Goal: Task Accomplishment & Management: Use online tool/utility

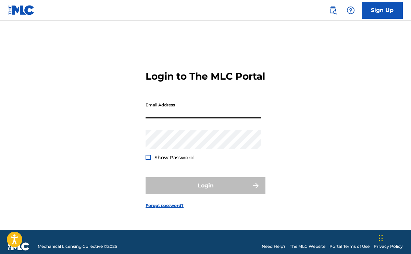
click at [166, 118] on input "Email Address" at bounding box center [204, 109] width 116 height 20
type input "[EMAIL_ADDRESS][DOMAIN_NAME]"
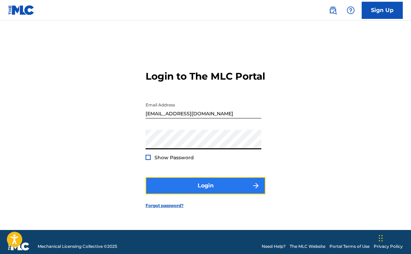
click at [186, 183] on button "Login" at bounding box center [206, 185] width 120 height 17
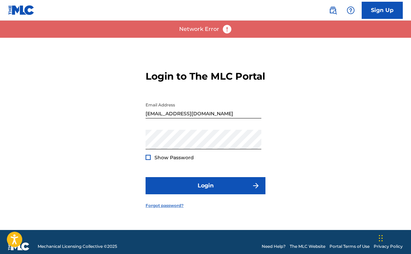
click at [165, 208] on link "Forgot password?" at bounding box center [165, 205] width 38 height 6
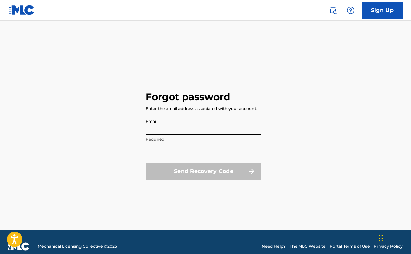
click at [160, 127] on input "Email" at bounding box center [204, 125] width 116 height 20
type input "[EMAIL_ADDRESS][DOMAIN_NAME]"
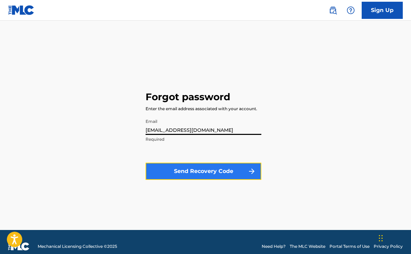
click at [186, 170] on button "Send Recovery Code" at bounding box center [204, 170] width 116 height 17
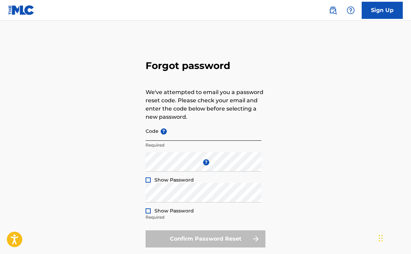
click at [168, 135] on input "Code ?" at bounding box center [204, 131] width 116 height 20
paste input "FP_ab652505b38f07f7c08ecb65e23f"
type input "FP_ab652505b38f07f7c08ecb65e23f"
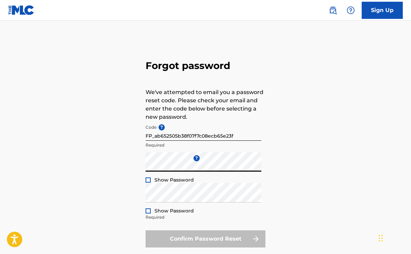
click at [123, 202] on div "Forgot password We've attempted to email you a password reset code. Please chec…" at bounding box center [205, 152] width 411 height 229
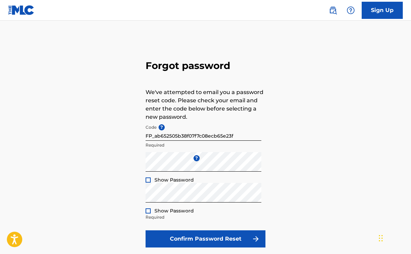
click at [132, 202] on div "Forgot password We've attempted to email you a password reset code. Please chec…" at bounding box center [205, 152] width 411 height 229
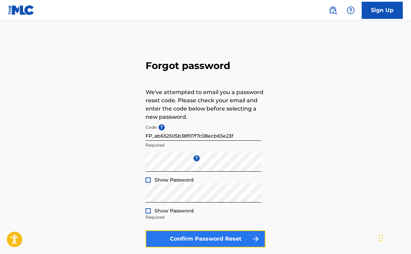
click at [162, 239] on button "Confirm Password Reset" at bounding box center [206, 238] width 120 height 17
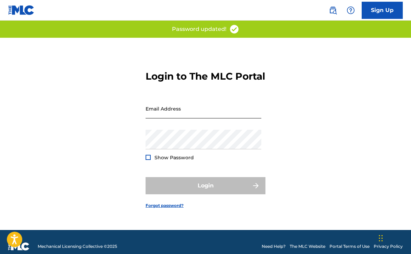
click at [178, 118] on input "Email Address" at bounding box center [204, 109] width 116 height 20
type input "[EMAIL_ADDRESS][DOMAIN_NAME]"
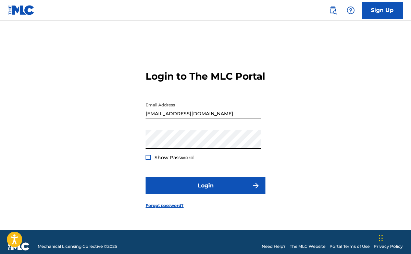
click at [114, 160] on div "Login to The MLC Portal Email Address [EMAIL_ADDRESS][DOMAIN_NAME] Password Sho…" at bounding box center [205, 134] width 411 height 192
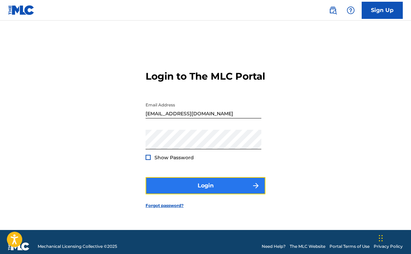
click at [173, 183] on button "Login" at bounding box center [206, 185] width 120 height 17
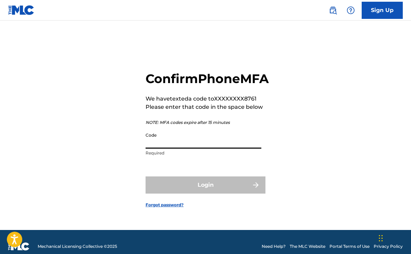
click at [172, 148] on input "Code" at bounding box center [204, 139] width 116 height 20
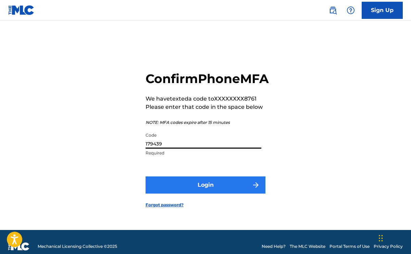
type input "179439"
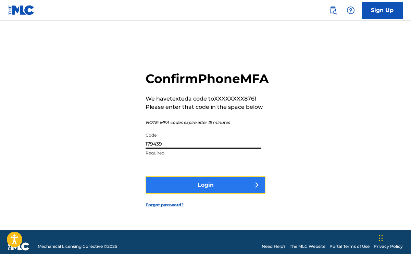
click at [207, 186] on button "Login" at bounding box center [206, 184] width 120 height 17
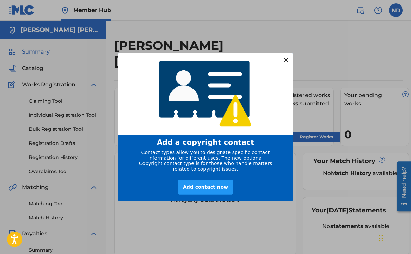
click at [283, 56] on div at bounding box center [286, 59] width 9 height 9
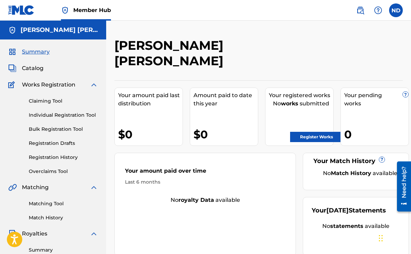
click at [38, 63] on div "Summary Catalog Works Registration Claiming Tool Individual Registration Tool B…" at bounding box center [53, 215] width 106 height 353
click at [35, 65] on span "Catalog" at bounding box center [33, 68] width 22 height 8
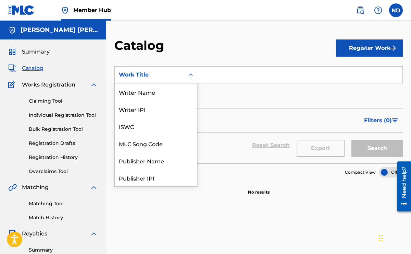
click at [144, 83] on div "MLC Publisher Number, 7 of 12. 12 results available. Use Up and Down to choose …" at bounding box center [155, 74] width 83 height 17
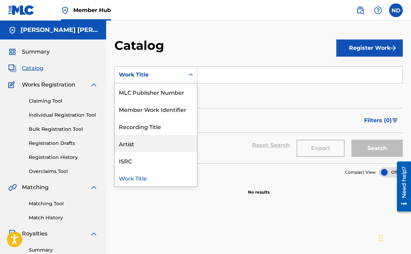
click at [130, 142] on div "Artist" at bounding box center [156, 143] width 82 height 17
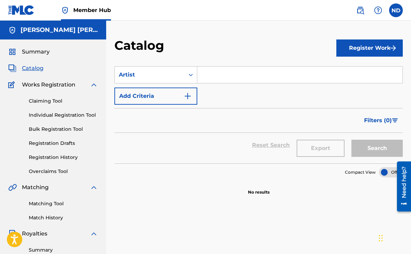
click at [217, 78] on input "Search Form" at bounding box center [299, 74] width 205 height 16
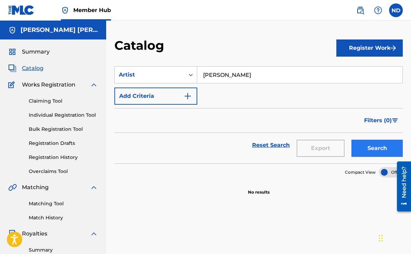
type input "[PERSON_NAME]"
click at [383, 147] on button "Search" at bounding box center [377, 147] width 51 height 17
click at [175, 80] on div "Artist" at bounding box center [150, 74] width 70 height 13
click at [241, 80] on input "[PERSON_NAME]" at bounding box center [299, 74] width 205 height 16
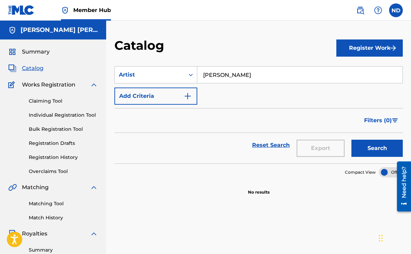
click at [241, 80] on input "[PERSON_NAME]" at bounding box center [299, 74] width 205 height 16
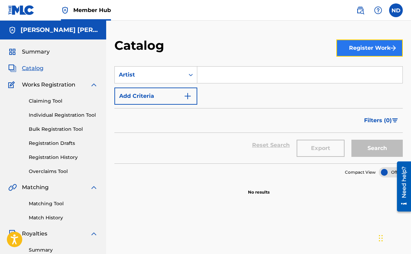
click at [356, 49] on button "Register Work" at bounding box center [370, 47] width 66 height 17
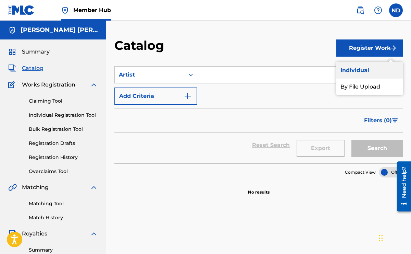
click at [354, 75] on link "Individual" at bounding box center [370, 70] width 66 height 16
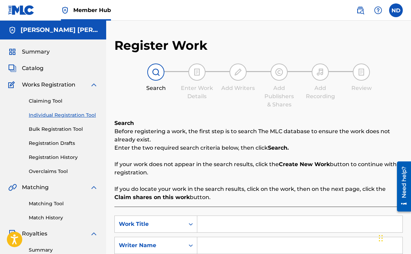
click at [283, 110] on div "Register Work Search Enter Work Details Add Writers Add Publishers & Shares Add…" at bounding box center [258, 182] width 289 height 288
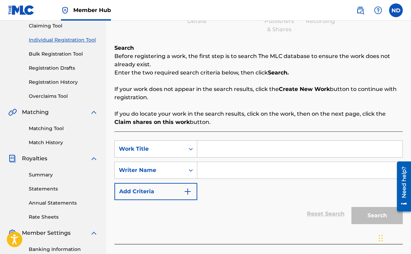
scroll to position [82, 0]
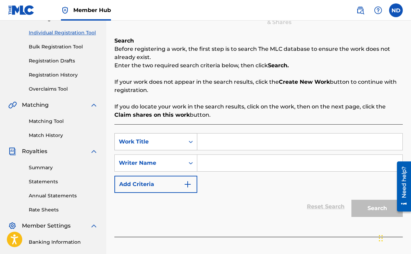
click at [149, 143] on div "Work Title" at bounding box center [150, 141] width 62 height 8
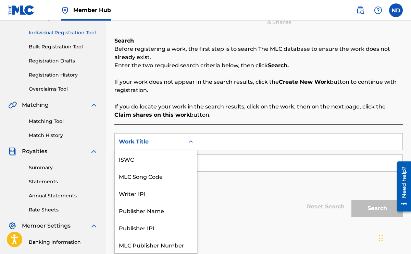
scroll to position [17, 0]
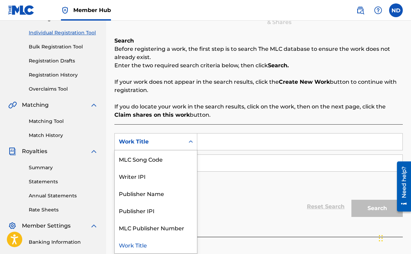
click at [226, 146] on input "Search Form" at bounding box center [299, 141] width 205 height 16
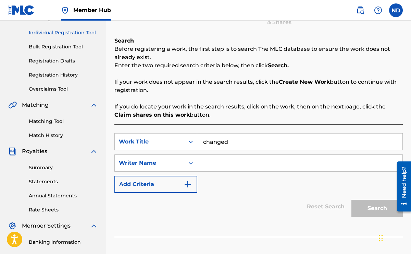
type input "changed"
click at [241, 158] on input "Search Form" at bounding box center [299, 163] width 205 height 16
click at [184, 165] on div "Writer Name" at bounding box center [150, 162] width 70 height 13
click at [232, 202] on div "Reset Search Search" at bounding box center [258, 206] width 289 height 27
click at [211, 166] on input "Search Form" at bounding box center [299, 163] width 205 height 16
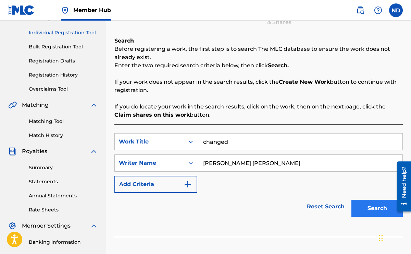
type input "[PERSON_NAME] [PERSON_NAME]"
click at [359, 203] on button "Search" at bounding box center [377, 207] width 51 height 17
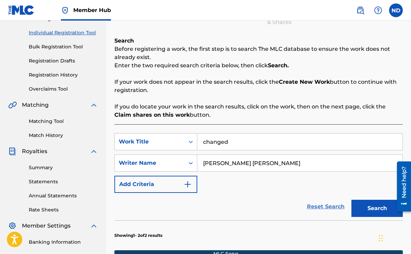
click at [306, 203] on link "Reset Search" at bounding box center [326, 206] width 45 height 15
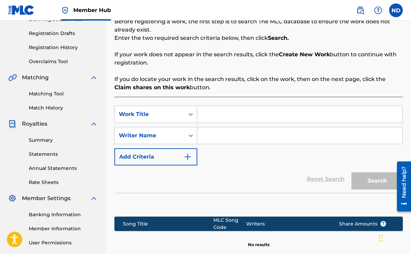
scroll to position [123, 0]
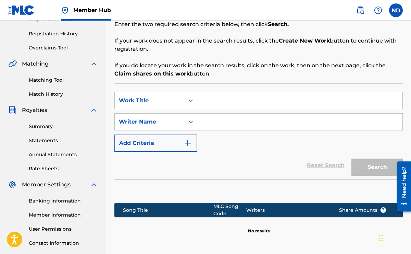
click at [267, 103] on input "Search Form" at bounding box center [299, 100] width 205 height 16
type input "changed"
click at [238, 120] on input "Search Form" at bounding box center [299, 121] width 205 height 16
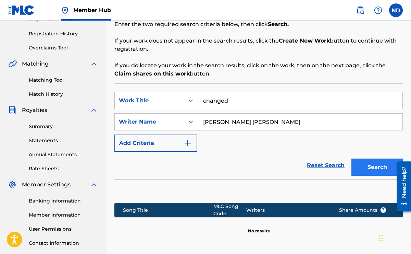
type input "[PERSON_NAME] [PERSON_NAME]"
click at [377, 169] on button "Search" at bounding box center [377, 166] width 51 height 17
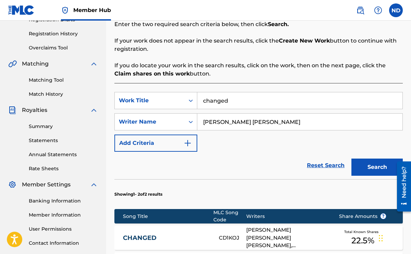
click at [148, 237] on link "CHANGED" at bounding box center [166, 238] width 87 height 8
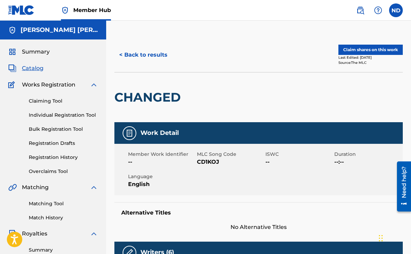
click at [172, 179] on span "Language" at bounding box center [161, 176] width 67 height 7
click at [384, 53] on button "Claim shares on this work" at bounding box center [371, 50] width 64 height 10
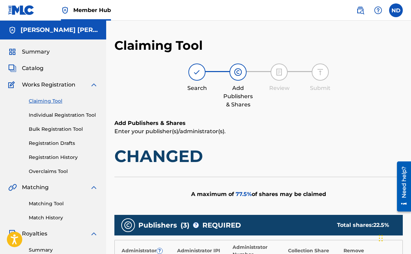
click at [346, 102] on div "Search Add Publishers & Shares Review Submit" at bounding box center [258, 85] width 289 height 45
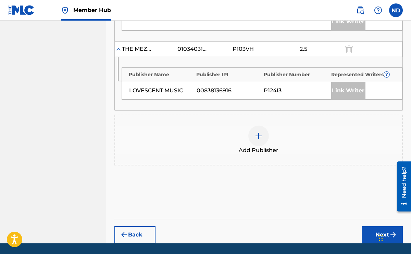
scroll to position [395, 0]
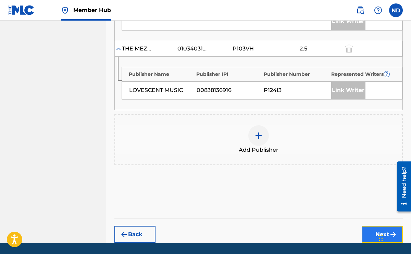
click at [373, 226] on button "Next" at bounding box center [382, 234] width 41 height 17
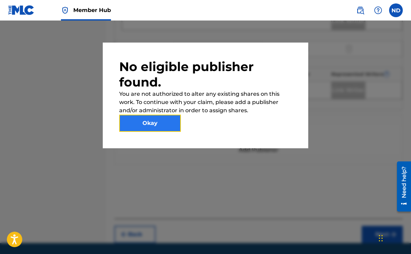
click at [173, 129] on button "Okay" at bounding box center [150, 122] width 62 height 17
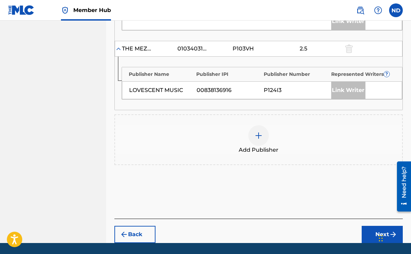
click at [23, 11] on img at bounding box center [21, 10] width 26 height 10
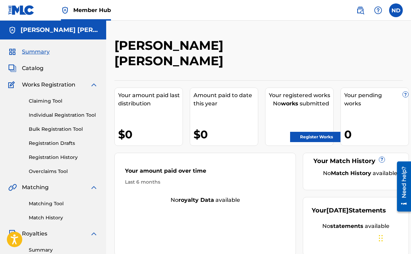
click at [7, 149] on div "Summary Catalog Works Registration Claiming Tool Individual Registration Tool B…" at bounding box center [53, 215] width 106 height 353
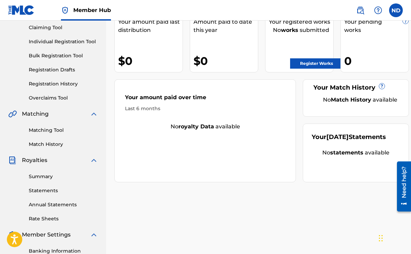
scroll to position [82, 0]
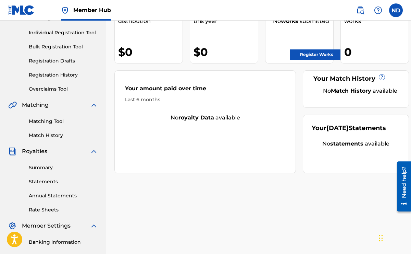
click at [33, 172] on div "Summary Statements Annual Statements Rate Sheets" at bounding box center [53, 184] width 90 height 58
click at [33, 170] on link "Summary" at bounding box center [63, 167] width 69 height 7
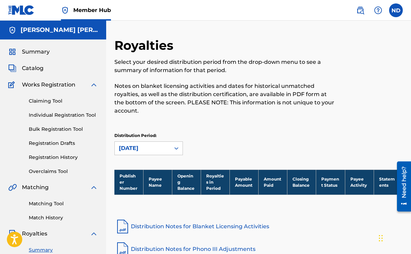
click at [179, 75] on div "Select your desired distribution period from the drop-down menu to see a summar…" at bounding box center [225, 86] width 222 height 57
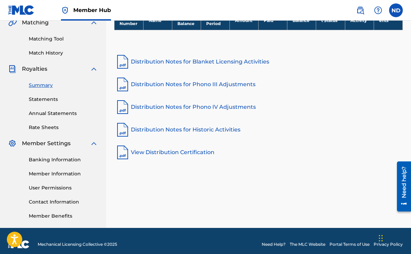
scroll to position [171, 0]
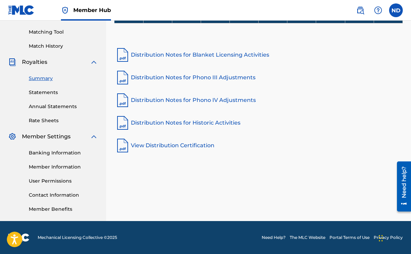
click at [107, 97] on div "Royalties Select your desired distribution period from the drop-down menu to se…" at bounding box center [258, 43] width 305 height 354
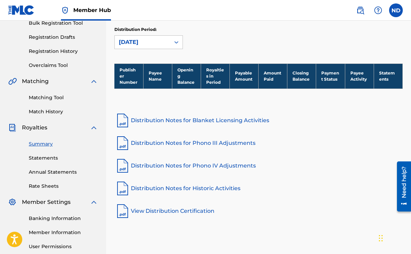
scroll to position [103, 0]
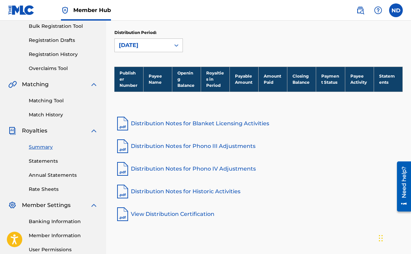
click at [60, 119] on div "Summary Catalog Works Registration Claiming Tool Individual Registration Tool B…" at bounding box center [53, 113] width 106 height 353
click at [57, 102] on link "Matching Tool" at bounding box center [63, 100] width 69 height 7
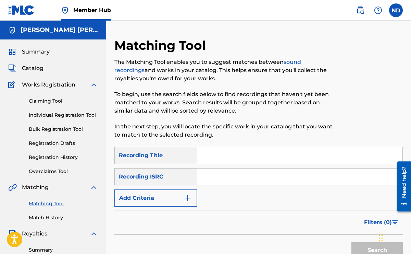
click at [221, 150] on input "Search Form" at bounding box center [299, 155] width 205 height 16
type input "changed"
click at [251, 196] on div "SearchWithCriteriaec2549ce-0f58-45ea-9d1b-1a4425dd4699 Recording Title changed …" at bounding box center [258, 177] width 289 height 60
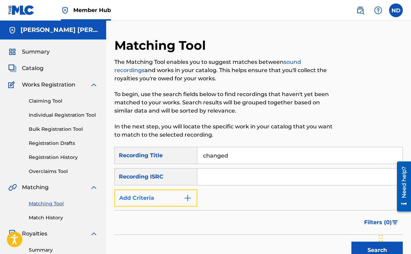
click at [169, 204] on button "Add Criteria" at bounding box center [155, 197] width 83 height 17
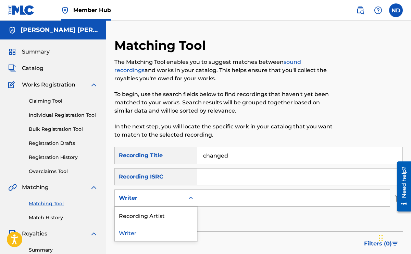
click at [162, 204] on div "Writer" at bounding box center [155, 197] width 83 height 17
click at [162, 211] on div "Recording Artist" at bounding box center [156, 214] width 82 height 17
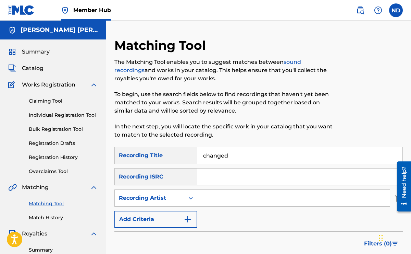
click at [201, 200] on input "Search Form" at bounding box center [293, 198] width 193 height 16
click at [222, 210] on div "SearchWithCriteriaec2549ce-0f58-45ea-9d1b-1a4425dd4699 Recording Title changed …" at bounding box center [258, 187] width 289 height 81
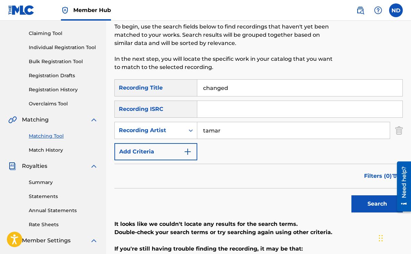
scroll to position [82, 0]
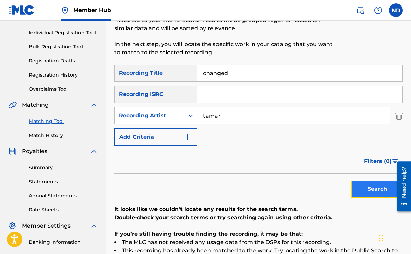
click at [369, 195] on button "Search" at bounding box center [377, 188] width 51 height 17
click at [245, 119] on input "tamar" at bounding box center [293, 115] width 193 height 16
type input "[PERSON_NAME]"
click at [367, 193] on button "Search" at bounding box center [377, 188] width 51 height 17
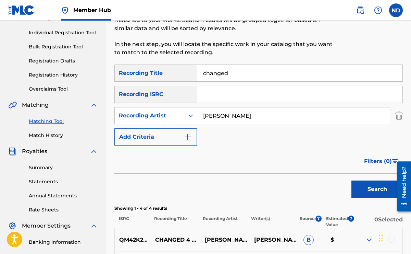
click at [324, 179] on div "Search" at bounding box center [258, 186] width 289 height 27
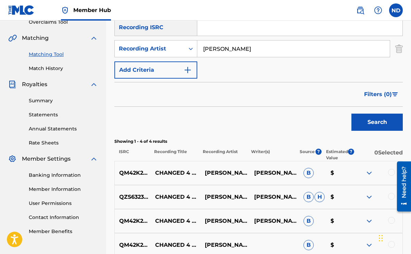
scroll to position [165, 0]
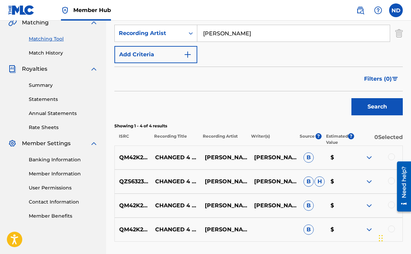
click at [200, 236] on div "QM42K2394971 CHANGED 4 DA BEST [PERSON_NAME]. B $" at bounding box center [258, 229] width 289 height 24
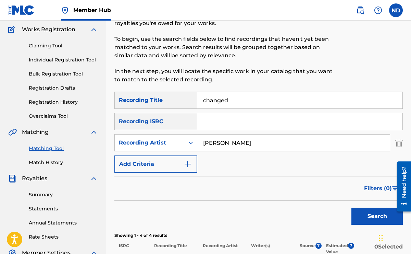
scroll to position [55, 0]
click at [223, 99] on input "changed" at bounding box center [299, 100] width 205 height 16
click at [236, 140] on input "[PERSON_NAME]" at bounding box center [293, 143] width 193 height 16
click at [251, 144] on input "[PERSON_NAME]" at bounding box center [293, 143] width 193 height 16
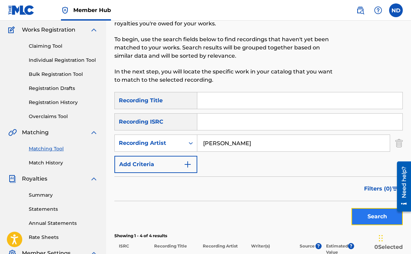
click at [371, 211] on button "Search" at bounding box center [377, 216] width 51 height 17
click at [295, 198] on div "Filters ( 0 )" at bounding box center [258, 188] width 289 height 25
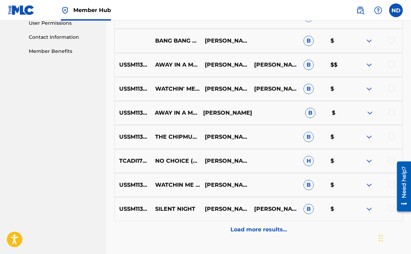
scroll to position [343, 0]
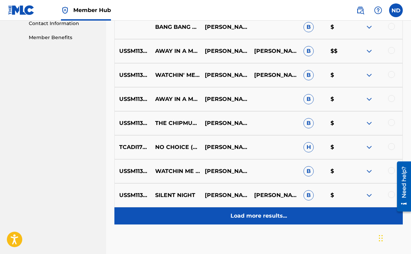
click at [271, 218] on p "Load more results..." at bounding box center [259, 215] width 57 height 8
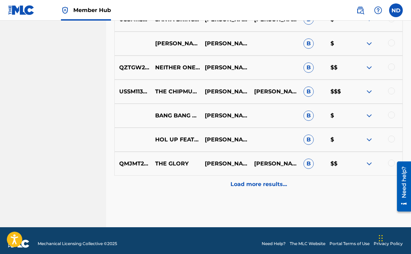
scroll to position [620, 0]
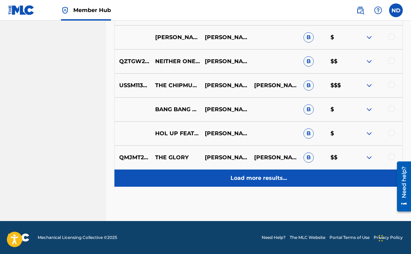
click at [267, 175] on p "Load more results..." at bounding box center [259, 178] width 57 height 8
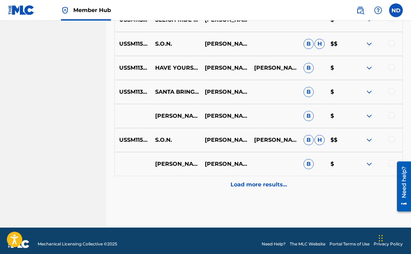
scroll to position [860, 0]
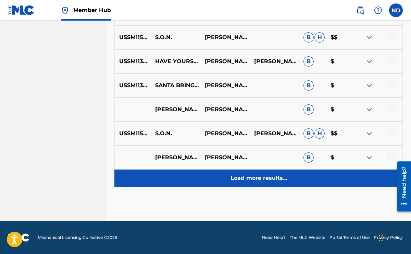
click at [272, 177] on p "Load more results..." at bounding box center [259, 178] width 57 height 8
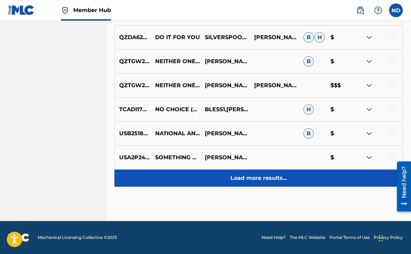
click at [262, 176] on p "Load more results..." at bounding box center [259, 178] width 57 height 8
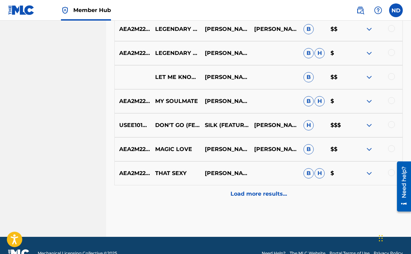
scroll to position [1340, 0]
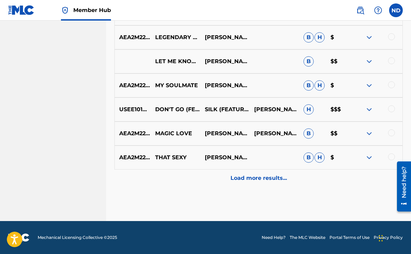
click at [371, 155] on img at bounding box center [369, 157] width 8 height 8
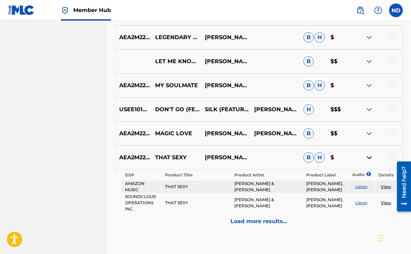
click at [371, 155] on img at bounding box center [369, 157] width 8 height 8
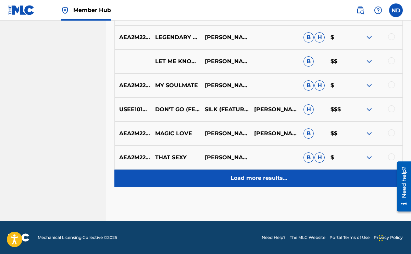
click at [254, 183] on div "Load more results..." at bounding box center [258, 177] width 289 height 17
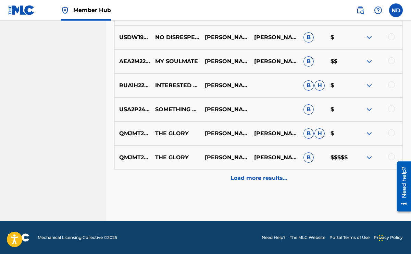
scroll to position [1566, 0]
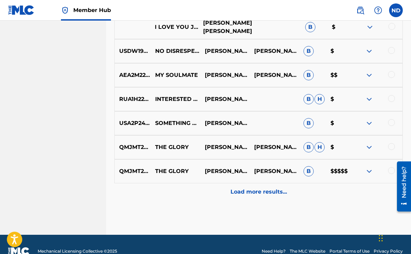
click at [205, 187] on div "Load more results..." at bounding box center [258, 191] width 289 height 17
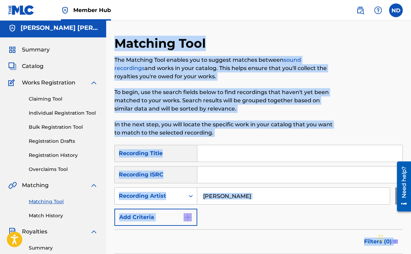
scroll to position [0, 0]
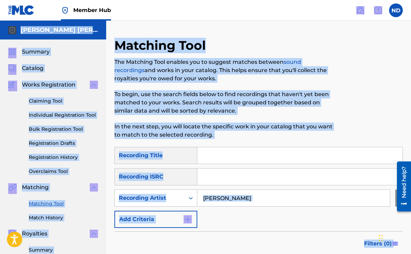
drag, startPoint x: 269, startPoint y: 197, endPoint x: 269, endPoint y: 149, distance: 48.3
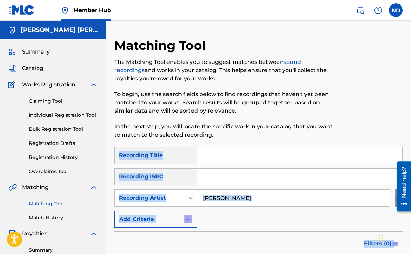
click at [276, 187] on div "SearchWithCriteriaec2549ce-0f58-45ea-9d1b-1a4425dd4699 Recording Title SearchWi…" at bounding box center [258, 187] width 289 height 81
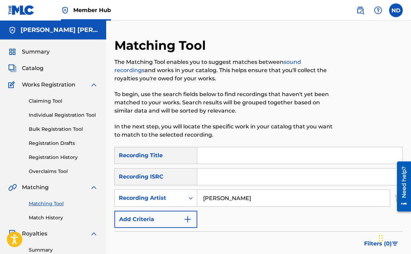
click at [254, 154] on input "Search Form" at bounding box center [299, 155] width 205 height 16
type input "notice me"
click at [341, 227] on div "SearchWithCriteriaec2549ce-0f58-45ea-9d1b-1a4425dd4699 Recording Title notice m…" at bounding box center [258, 187] width 289 height 81
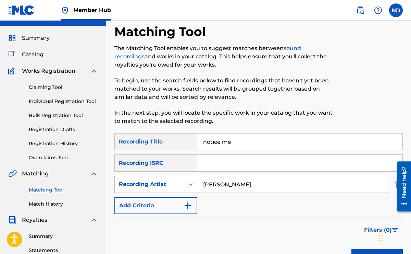
scroll to position [27, 0]
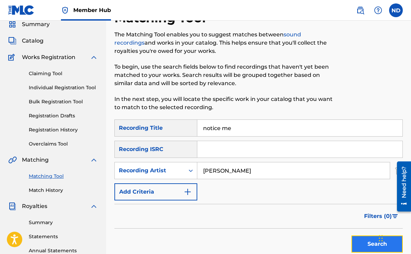
click at [375, 239] on button "Search" at bounding box center [377, 243] width 51 height 17
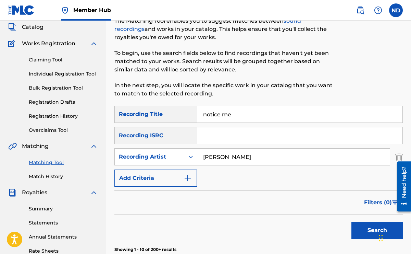
click at [335, 206] on div "Filters ( 0 )" at bounding box center [258, 202] width 289 height 25
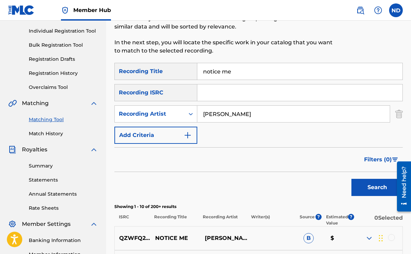
scroll to position [69, 0]
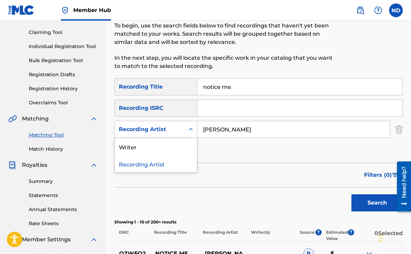
click at [186, 130] on div "Search Form" at bounding box center [191, 129] width 12 height 12
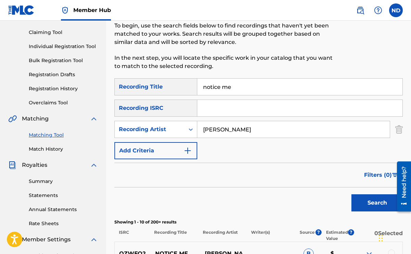
click at [209, 132] on input "[PERSON_NAME]" at bounding box center [293, 129] width 193 height 16
type input "[PERSON_NAME]"
click at [256, 151] on div "SearchWithCriteriaec2549ce-0f58-45ea-9d1b-1a4425dd4699 Recording Title notice m…" at bounding box center [258, 118] width 289 height 81
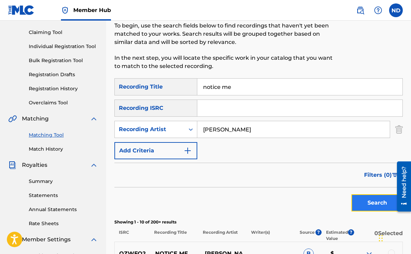
click at [371, 204] on button "Search" at bounding box center [377, 202] width 51 height 17
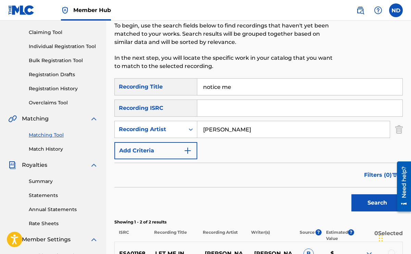
click at [313, 188] on div "Search" at bounding box center [258, 200] width 289 height 27
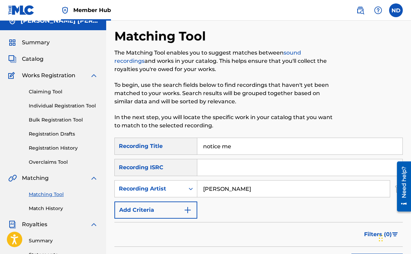
scroll to position [0, 0]
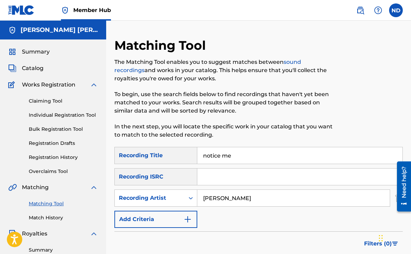
click at [231, 161] on input "notice me" at bounding box center [299, 155] width 205 height 16
click at [242, 204] on input "[PERSON_NAME]" at bounding box center [293, 198] width 193 height 16
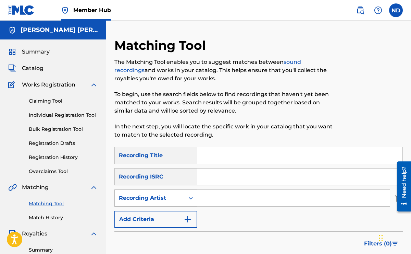
click at [186, 204] on div "Search Form" at bounding box center [191, 198] width 12 height 16
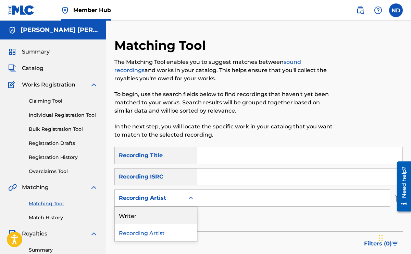
click at [176, 217] on div "Writer" at bounding box center [156, 214] width 82 height 17
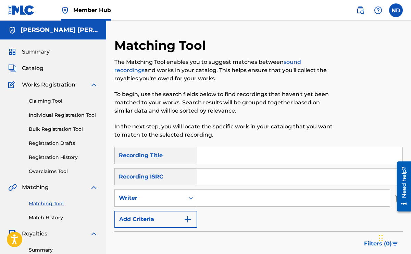
click at [212, 204] on input "Search Form" at bounding box center [293, 198] width 193 height 16
type input "[PERSON_NAME] [PERSON_NAME]"
click at [240, 218] on div "SearchWithCriteriaec2549ce-0f58-45ea-9d1b-1a4425dd4699 Recording Title SearchWi…" at bounding box center [258, 187] width 289 height 81
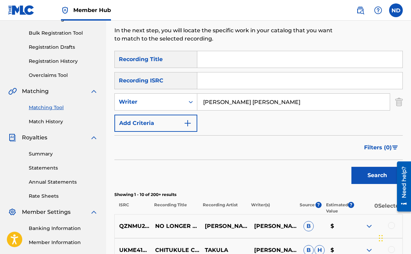
scroll to position [110, 0]
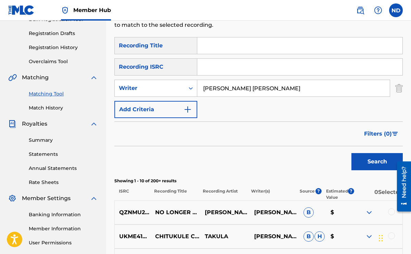
click at [377, 171] on div "Search" at bounding box center [375, 159] width 55 height 27
click at [377, 166] on button "Search" at bounding box center [377, 161] width 51 height 17
click at [297, 164] on div "Search" at bounding box center [258, 159] width 289 height 27
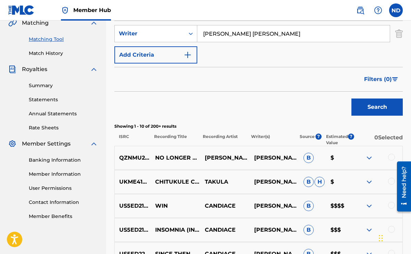
scroll to position [165, 0]
click at [368, 158] on img at bounding box center [369, 157] width 8 height 8
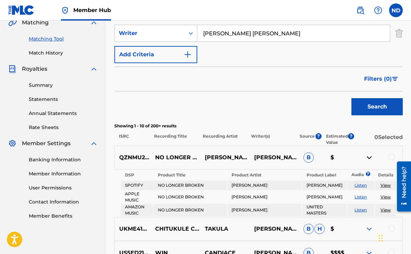
click at [368, 158] on img at bounding box center [369, 157] width 8 height 8
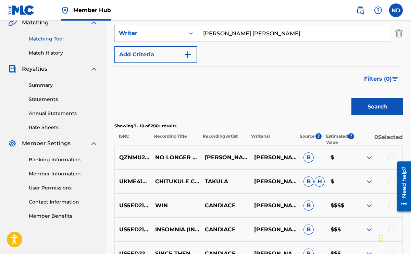
click at [389, 155] on div at bounding box center [391, 156] width 7 height 7
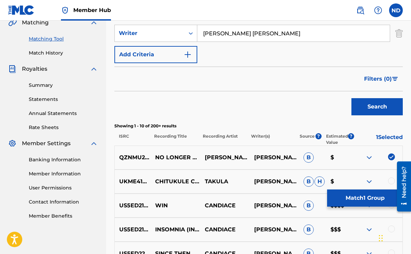
click at [366, 132] on div "Showing 1 - 10 of 200+ results ISRC Recording Title Recording Artist Writer(s) …" at bounding box center [258, 134] width 289 height 23
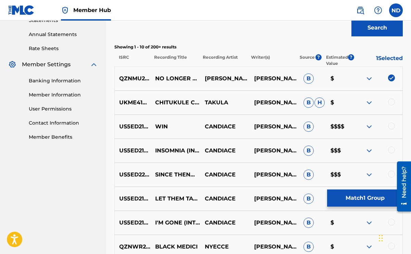
scroll to position [247, 0]
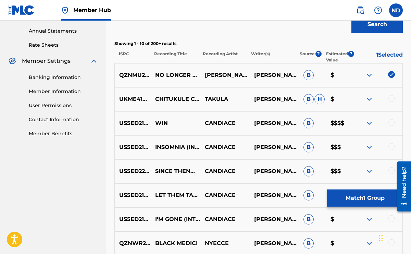
click at [393, 124] on div at bounding box center [391, 122] width 7 height 7
click at [392, 149] on div at bounding box center [391, 146] width 7 height 7
click at [405, 141] on div "Matching Tool The Matching Tool enables you to suggest matches between sound re…" at bounding box center [258, 72] width 305 height 563
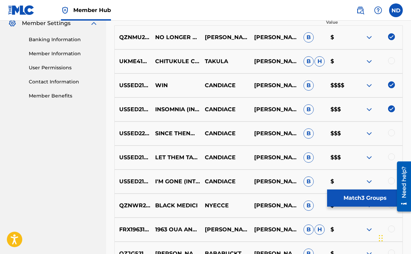
scroll to position [288, 0]
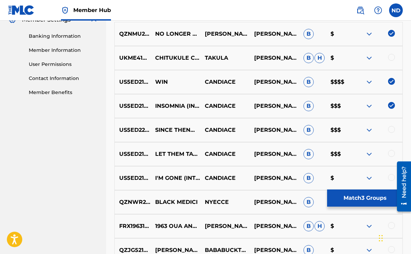
click at [391, 132] on div at bounding box center [391, 129] width 7 height 7
click at [391, 151] on div at bounding box center [391, 153] width 7 height 7
click at [406, 147] on div "Matching Tool The Matching Tool enables you to suggest matches between sound re…" at bounding box center [258, 31] width 305 height 563
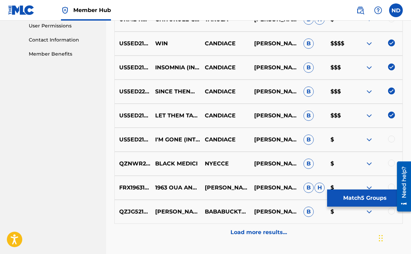
scroll to position [329, 0]
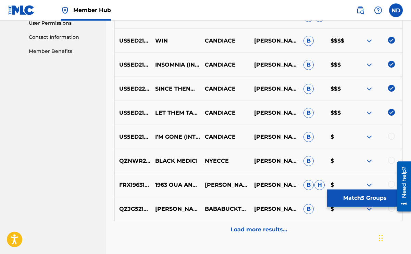
click at [393, 138] on div at bounding box center [391, 136] width 7 height 7
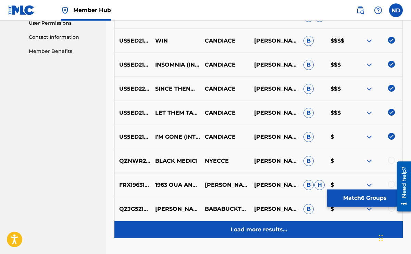
click at [259, 230] on p "Load more results..." at bounding box center [259, 229] width 57 height 8
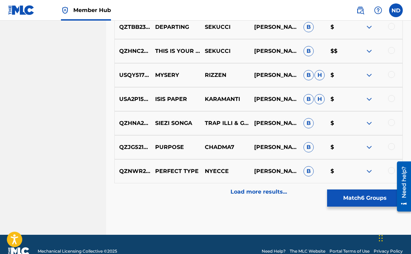
scroll to position [620, 0]
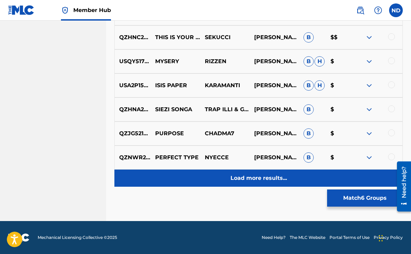
click at [295, 170] on div "Load more results..." at bounding box center [258, 177] width 289 height 17
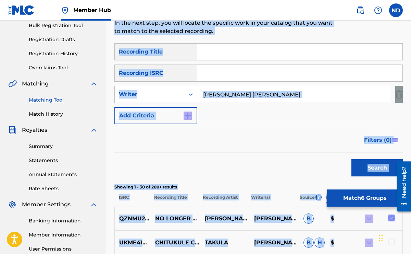
scroll to position [0, 0]
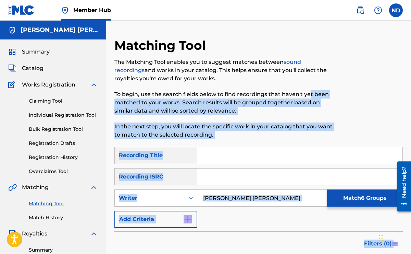
drag, startPoint x: 304, startPoint y: 183, endPoint x: 311, endPoint y: 105, distance: 78.1
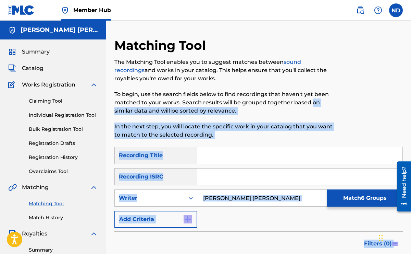
click at [264, 221] on div "SearchWithCriteriaec2549ce-0f58-45ea-9d1b-1a4425dd4699 Recording Title SearchWi…" at bounding box center [258, 187] width 289 height 81
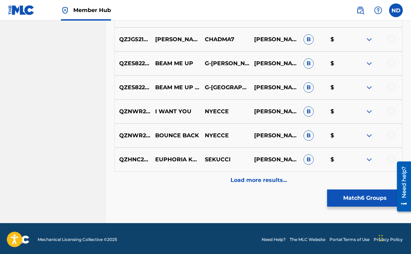
scroll to position [860, 0]
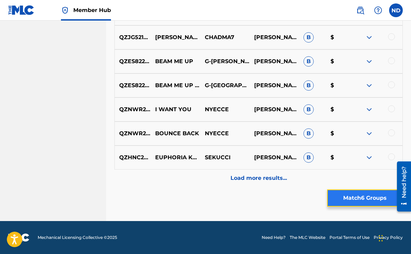
click at [363, 197] on button "Match 6 Groups" at bounding box center [365, 197] width 76 height 17
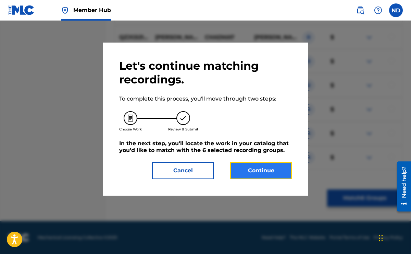
click at [267, 175] on button "Continue" at bounding box center [261, 170] width 62 height 17
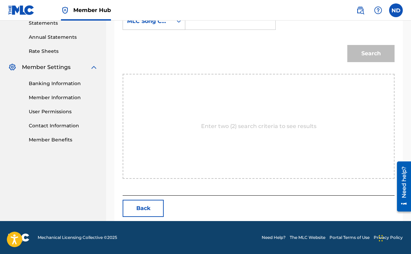
scroll to position [241, 0]
click at [406, 109] on div "Match Usage - Select Work In this step, you will locate the work you'd like to …" at bounding box center [258, 9] width 305 height 424
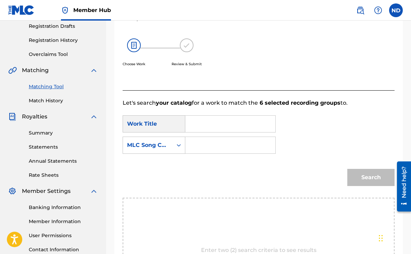
scroll to position [117, 0]
click at [217, 118] on input "Search Form" at bounding box center [230, 123] width 78 height 16
click at [200, 149] on input "Search Form" at bounding box center [230, 144] width 78 height 16
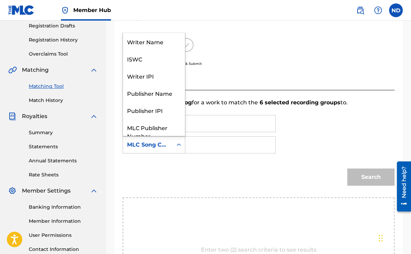
click at [178, 149] on div "Search Form" at bounding box center [179, 144] width 12 height 12
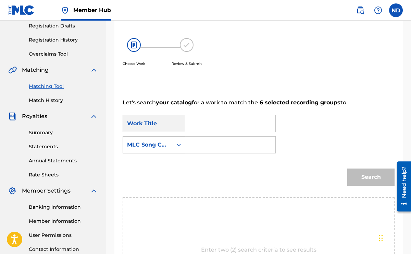
click at [242, 159] on form "SearchWithCriteriab6276553-59f7-4b35-b0e5-e0390925354d Work Title SearchWithCri…" at bounding box center [259, 152] width 272 height 90
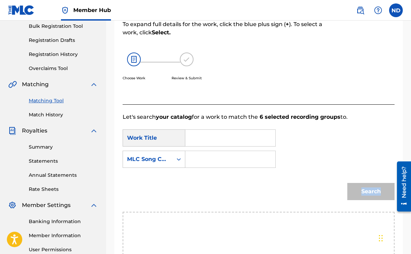
scroll to position [104, 0]
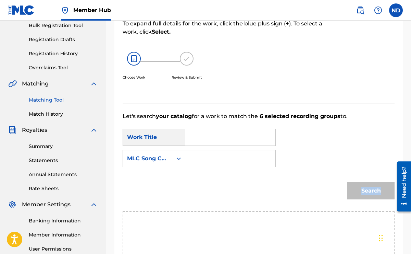
click at [203, 138] on input "Search Form" at bounding box center [230, 137] width 78 height 16
type input "changed"
click at [183, 159] on div "Search Form" at bounding box center [179, 158] width 12 height 12
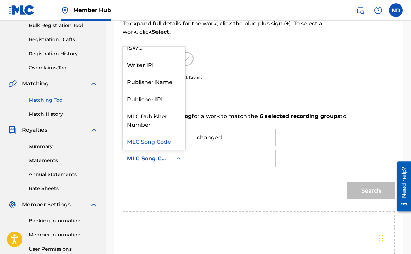
scroll to position [0, 0]
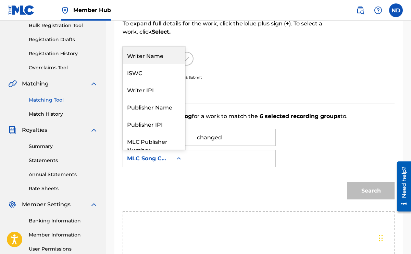
click at [155, 55] on div "Writer Name" at bounding box center [154, 55] width 62 height 17
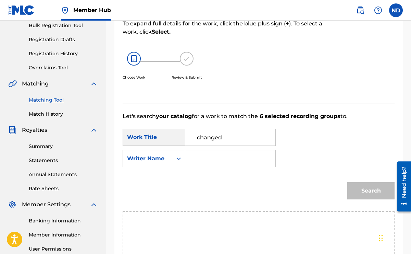
click at [219, 161] on input "Search Form" at bounding box center [230, 158] width 78 height 16
type input "m"
click at [354, 186] on button "Search" at bounding box center [371, 190] width 47 height 17
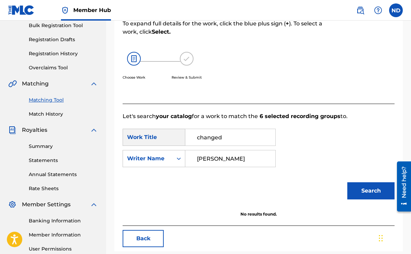
click at [321, 177] on div "Search" at bounding box center [259, 193] width 272 height 36
click at [218, 160] on input "[PERSON_NAME]" at bounding box center [230, 158] width 78 height 16
type input "[PERSON_NAME]"
click at [348, 182] on button "Search" at bounding box center [371, 190] width 47 height 17
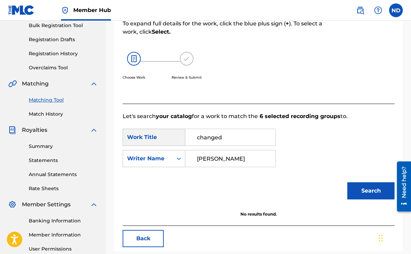
click at [221, 140] on input "changed" at bounding box center [230, 137] width 78 height 16
click at [226, 157] on input "[PERSON_NAME]" at bounding box center [230, 158] width 78 height 16
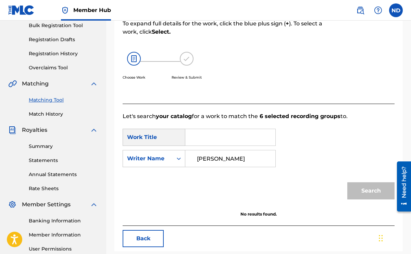
click at [226, 157] on input "[PERSON_NAME]" at bounding box center [230, 158] width 78 height 16
type input "t"
click at [315, 182] on div "Search" at bounding box center [259, 193] width 272 height 36
click at [236, 157] on input "Search Form" at bounding box center [230, 158] width 78 height 16
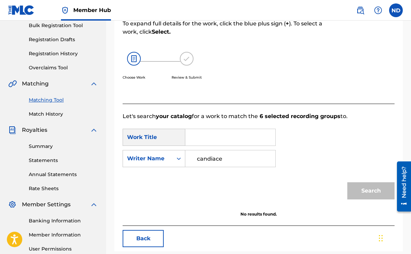
type input "candiace"
click at [273, 167] on div "SearchWithCriteriab6276553-59f7-4b35-b0e5-e0390925354d Work Title SearchWithCri…" at bounding box center [259, 150] width 272 height 43
click at [357, 183] on div "Search" at bounding box center [369, 188] width 51 height 27
click at [242, 148] on div "SearchWithCriteriab6276553-59f7-4b35-b0e5-e0390925354d Work Title SearchWithCri…" at bounding box center [259, 150] width 272 height 43
click at [239, 140] on input "Search Form" at bounding box center [230, 137] width 78 height 16
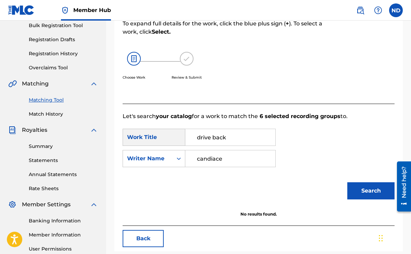
type input "drive back"
click at [348, 182] on button "Search" at bounding box center [371, 190] width 47 height 17
click at [310, 161] on div "SearchWithCriteriab6276553-59f7-4b35-b0e5-e0390925354d Work Title drive back Se…" at bounding box center [259, 150] width 272 height 43
click at [140, 237] on button "Back" at bounding box center [143, 238] width 41 height 17
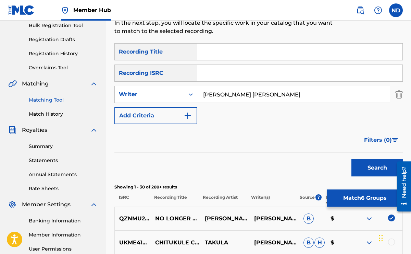
click at [173, 170] on div "Search" at bounding box center [258, 165] width 289 height 27
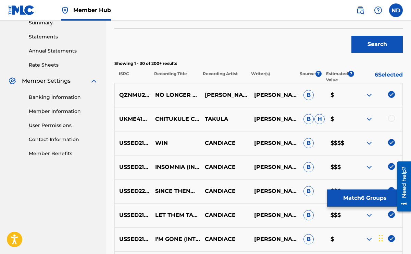
scroll to position [241, 0]
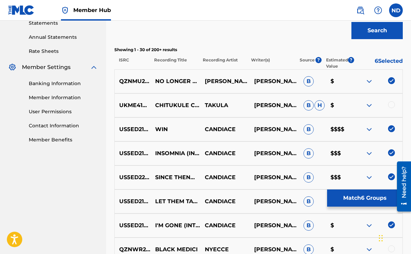
click at [368, 131] on img at bounding box center [369, 129] width 8 height 8
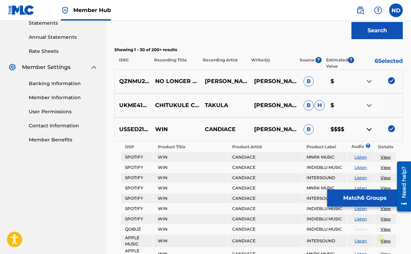
click at [368, 131] on img at bounding box center [369, 129] width 8 height 8
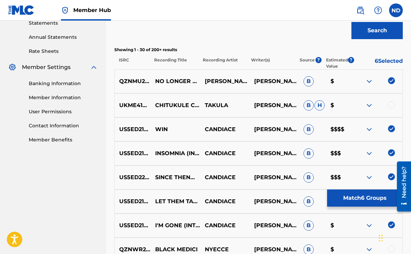
click at [402, 125] on div at bounding box center [377, 129] width 49 height 8
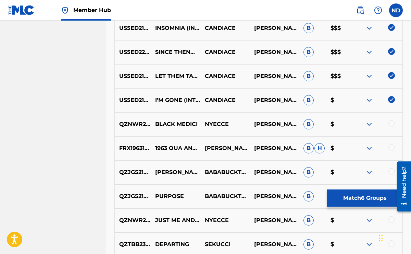
scroll to position [350, 0]
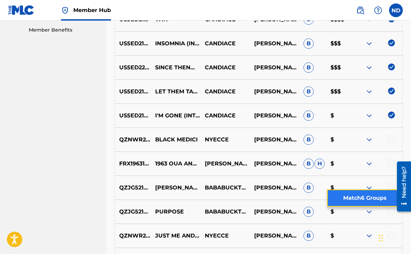
click at [389, 198] on button "Match 6 Groups" at bounding box center [365, 197] width 76 height 17
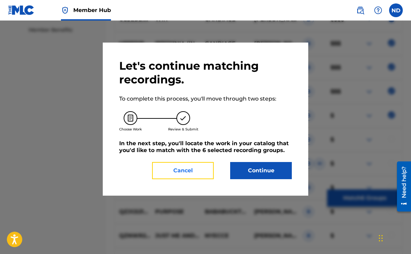
click at [187, 168] on button "Cancel" at bounding box center [183, 170] width 62 height 17
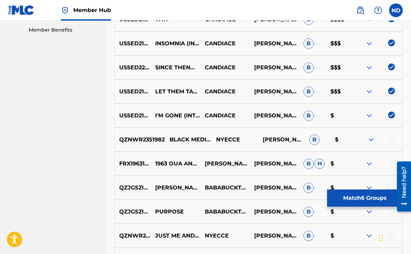
click at [129, 137] on p "QZNWR2351982" at bounding box center [140, 139] width 50 height 8
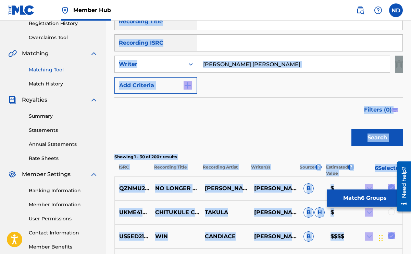
scroll to position [0, 0]
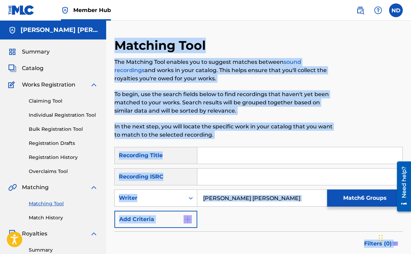
drag, startPoint x: 119, startPoint y: 91, endPoint x: 114, endPoint y: -34, distance: 124.9
click at [114, 0] on html "Accessibility Screen-Reader Guide, Feedback, and Issue Reporting | New window 0…" at bounding box center [205, 127] width 411 height 254
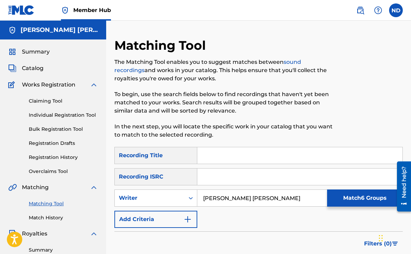
click at [21, 146] on div "Claiming Tool Individual Registration Tool Bulk Registration Tool Registration …" at bounding box center [53, 132] width 90 height 86
click at [41, 158] on link "Registration History" at bounding box center [63, 157] width 69 height 7
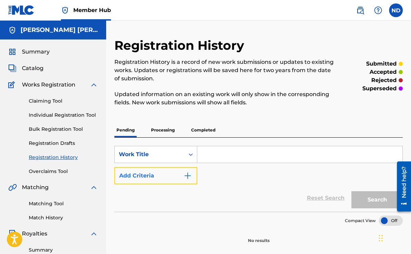
click at [145, 180] on button "Add Criteria" at bounding box center [155, 175] width 83 height 17
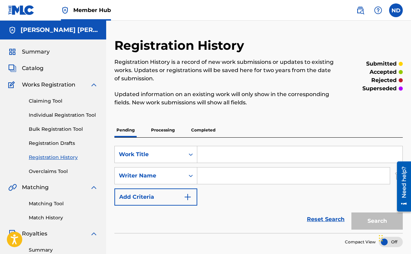
click at [222, 175] on input "Search Form" at bounding box center [293, 175] width 193 height 16
type input "[PERSON_NAME] [PERSON_NAME]"
click at [256, 166] on div "SearchWithCriteriacd6d9da2-8c87-4dab-afd2-57dae9e3a306 Work Title SearchWithCri…" at bounding box center [258, 176] width 289 height 60
click at [251, 157] on input "Search Form" at bounding box center [299, 154] width 205 height 16
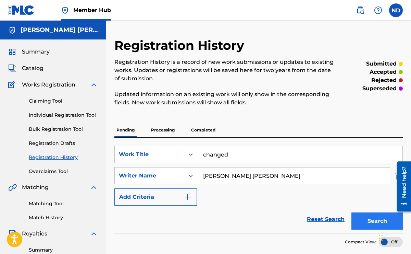
type input "changed"
click at [391, 216] on button "Search" at bounding box center [377, 220] width 51 height 17
click at [293, 207] on div "Reset Search Search" at bounding box center [258, 218] width 289 height 27
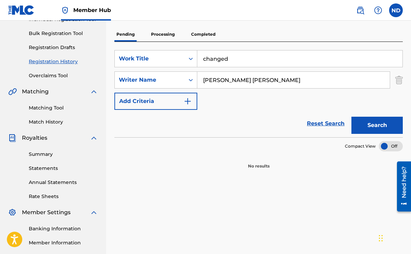
scroll to position [96, 0]
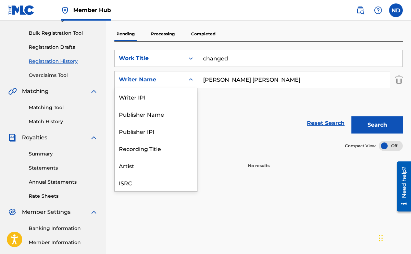
click at [193, 76] on icon "Search Form" at bounding box center [190, 79] width 7 height 7
click at [215, 76] on input "[PERSON_NAME] [PERSON_NAME]" at bounding box center [293, 79] width 193 height 16
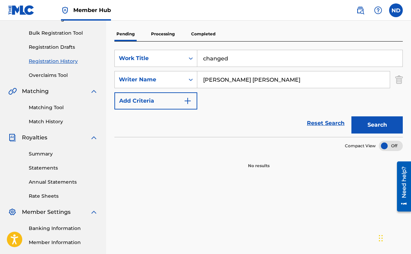
click at [215, 76] on input "[PERSON_NAME] [PERSON_NAME]" at bounding box center [293, 79] width 193 height 16
type input "[PERSON_NAME]"
click at [352, 116] on button "Search" at bounding box center [377, 124] width 51 height 17
click at [101, 85] on div "Summary Catalog Works Registration Claiming Tool Individual Registration Tool B…" at bounding box center [53, 119] width 106 height 353
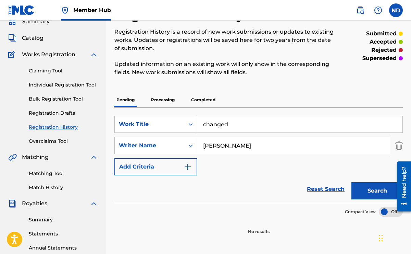
scroll to position [27, 0]
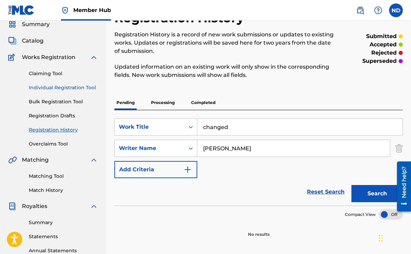
click at [80, 90] on link "Individual Registration Tool" at bounding box center [63, 87] width 69 height 7
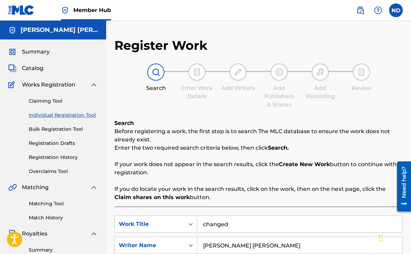
click at [188, 108] on div "Search Enter Work Details Add Writers Add Publishers & Shares Add Recording Rev…" at bounding box center [258, 85] width 289 height 45
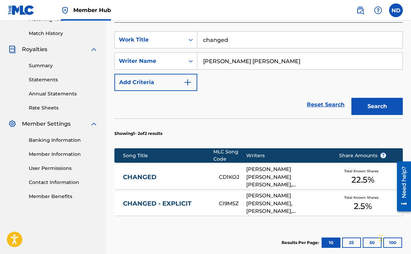
scroll to position [192, 0]
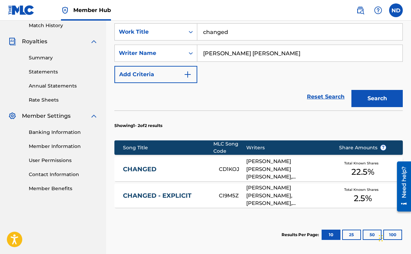
click at [236, 228] on section "Results Per Page: 10 25 50 100" at bounding box center [258, 234] width 289 height 32
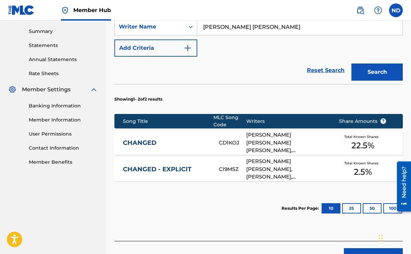
scroll to position [219, 0]
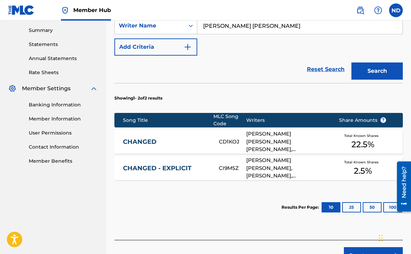
click at [354, 164] on span "Total Known Shares" at bounding box center [362, 161] width 37 height 5
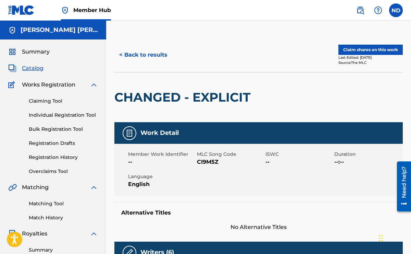
click at [321, 167] on div "Member Work Identifier -- MLC Song Code CI9M5Z ISWC -- Duration --:-- Language …" at bounding box center [258, 169] width 289 height 51
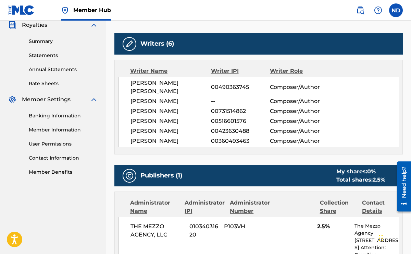
scroll to position [193, 0]
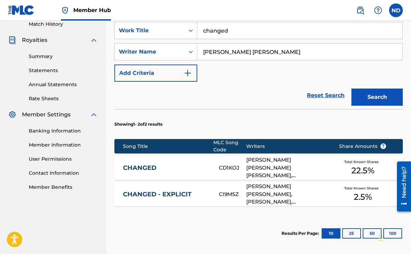
click at [357, 169] on span "22.5 %" at bounding box center [363, 170] width 23 height 12
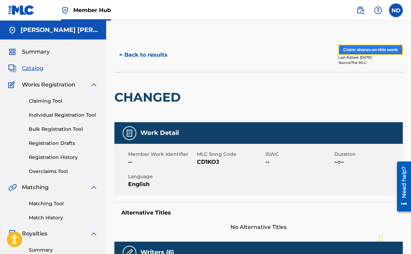
click at [360, 49] on button "Claim shares on this work" at bounding box center [371, 50] width 64 height 10
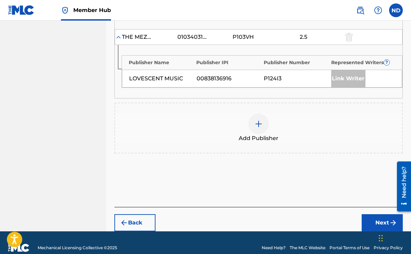
scroll to position [408, 0]
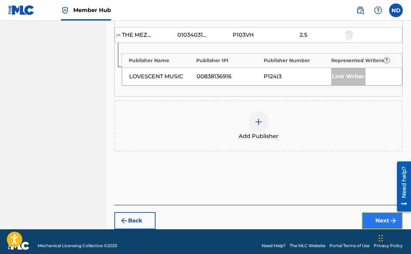
click at [374, 212] on button "Next" at bounding box center [382, 220] width 41 height 17
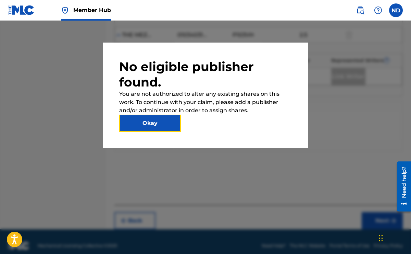
click at [153, 120] on button "Okay" at bounding box center [150, 122] width 62 height 17
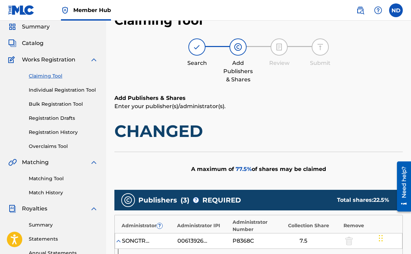
scroll to position [24, 0]
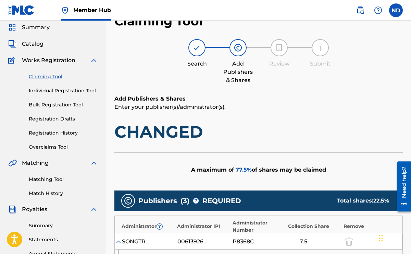
click at [50, 59] on span "Works Registration" at bounding box center [48, 60] width 53 height 8
click at [48, 105] on link "Bulk Registration Tool" at bounding box center [63, 104] width 69 height 7
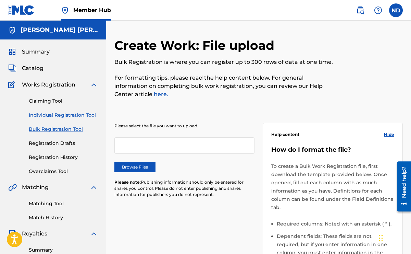
click at [56, 115] on link "Individual Registration Tool" at bounding box center [63, 114] width 69 height 7
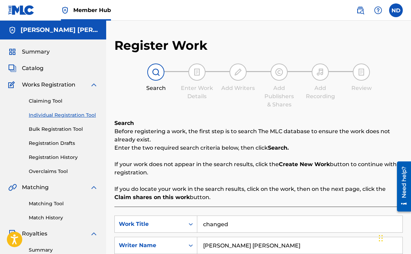
click at [172, 154] on div "Search Before registering a work, the first step is to search The MLC database …" at bounding box center [258, 160] width 289 height 82
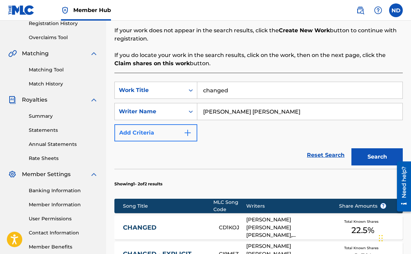
scroll to position [137, 0]
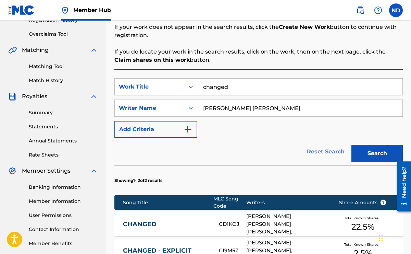
click at [326, 153] on link "Reset Search" at bounding box center [326, 151] width 45 height 15
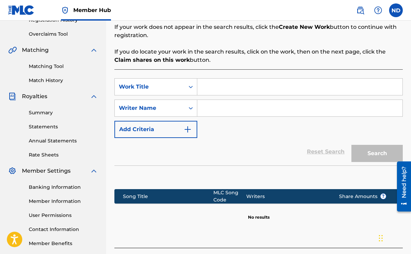
click at [270, 153] on div "Reset Search Search" at bounding box center [258, 151] width 289 height 27
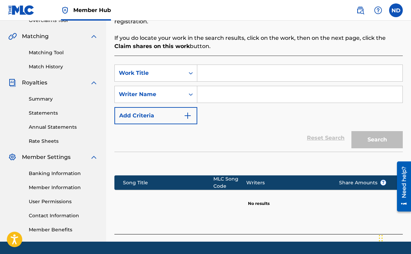
click at [215, 72] on input "Search Form" at bounding box center [299, 73] width 205 height 16
type input "drive back"
click at [234, 93] on input "Search Form" at bounding box center [299, 94] width 205 height 16
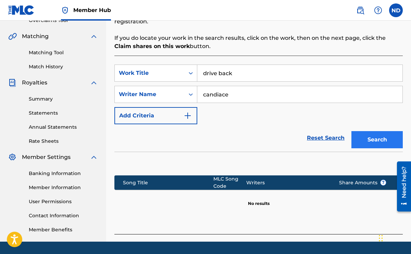
type input "candiace"
click at [376, 137] on button "Search" at bounding box center [377, 139] width 51 height 17
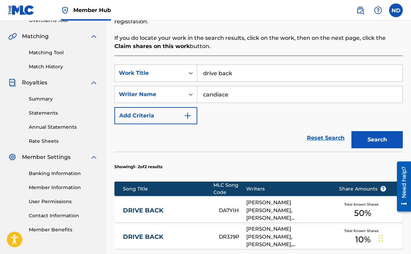
click at [328, 156] on section "Showing 1 - 2 of 2 results" at bounding box center [258, 164] width 289 height 26
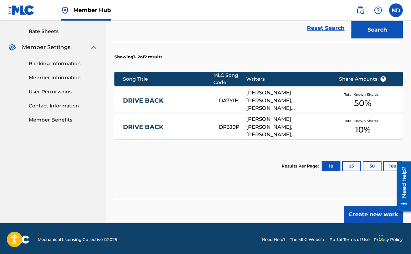
scroll to position [247, 0]
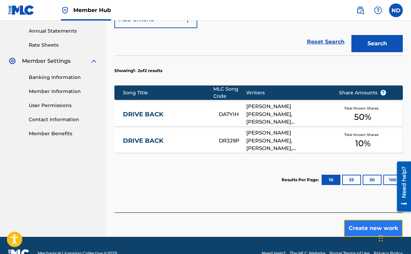
click at [363, 222] on button "Create new work" at bounding box center [373, 227] width 59 height 17
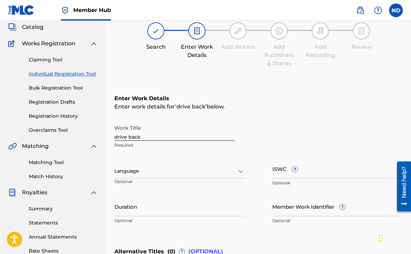
scroll to position [27, 0]
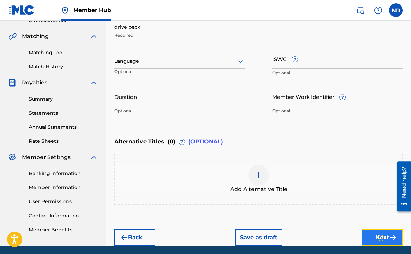
click at [368, 234] on button "Next" at bounding box center [382, 237] width 41 height 17
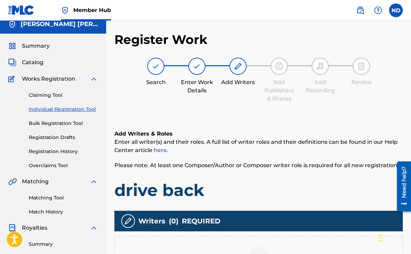
scroll to position [0, 0]
